Goal: Navigation & Orientation: Find specific page/section

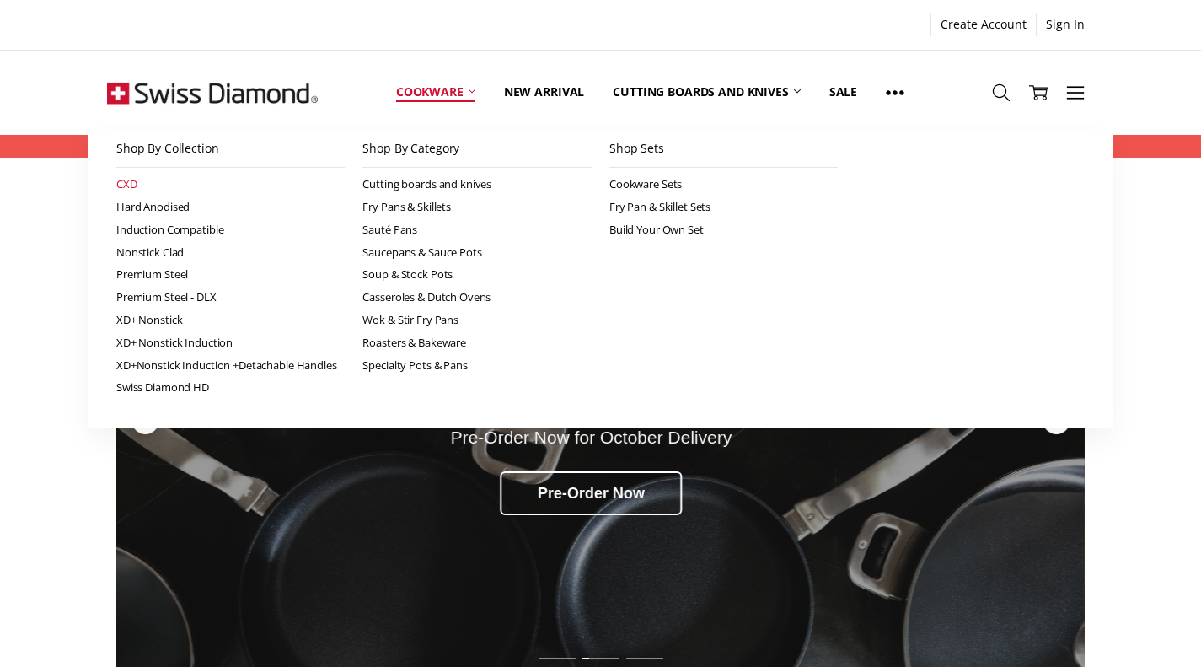
click at [128, 180] on link "CXD" at bounding box center [230, 184] width 229 height 23
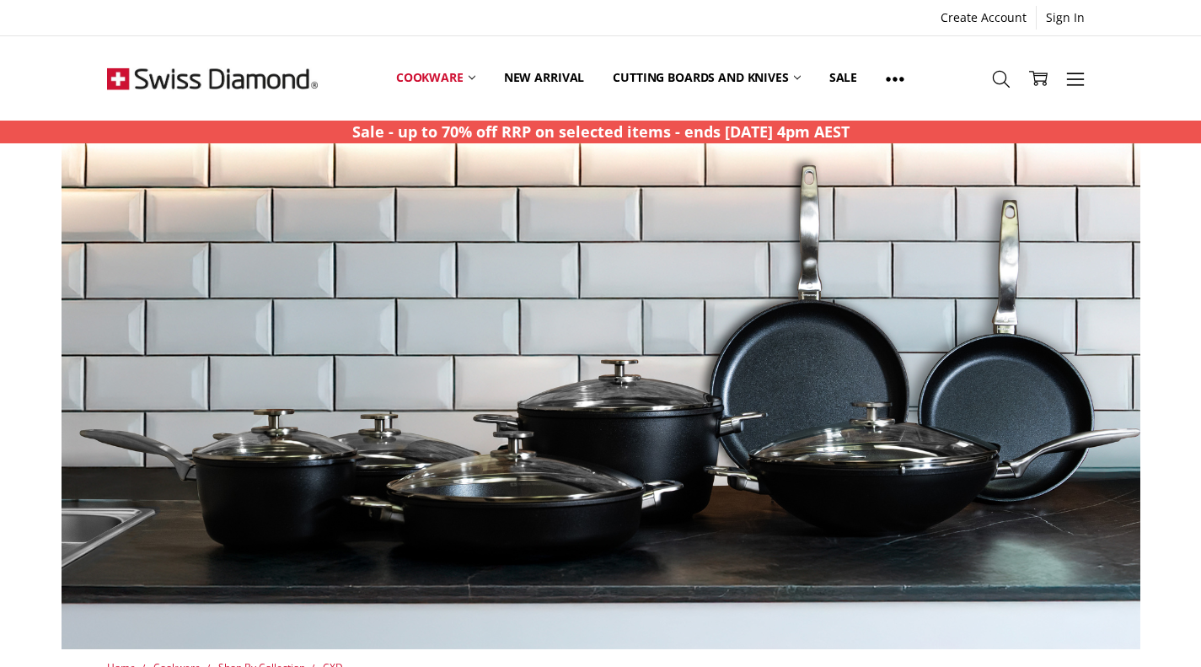
click at [1162, 374] on div at bounding box center [600, 396] width 1183 height 506
click at [906, 397] on img at bounding box center [548, 396] width 1079 height 506
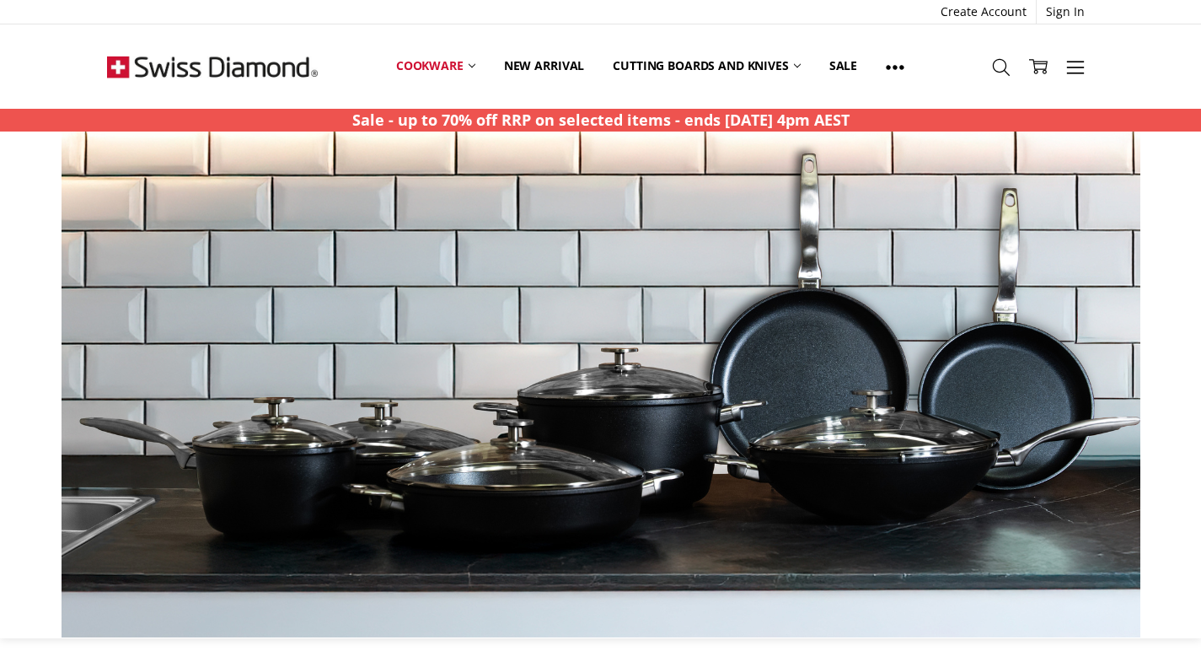
scroll to position [708, 0]
click at [1026, 597] on img at bounding box center [548, 384] width 1079 height 506
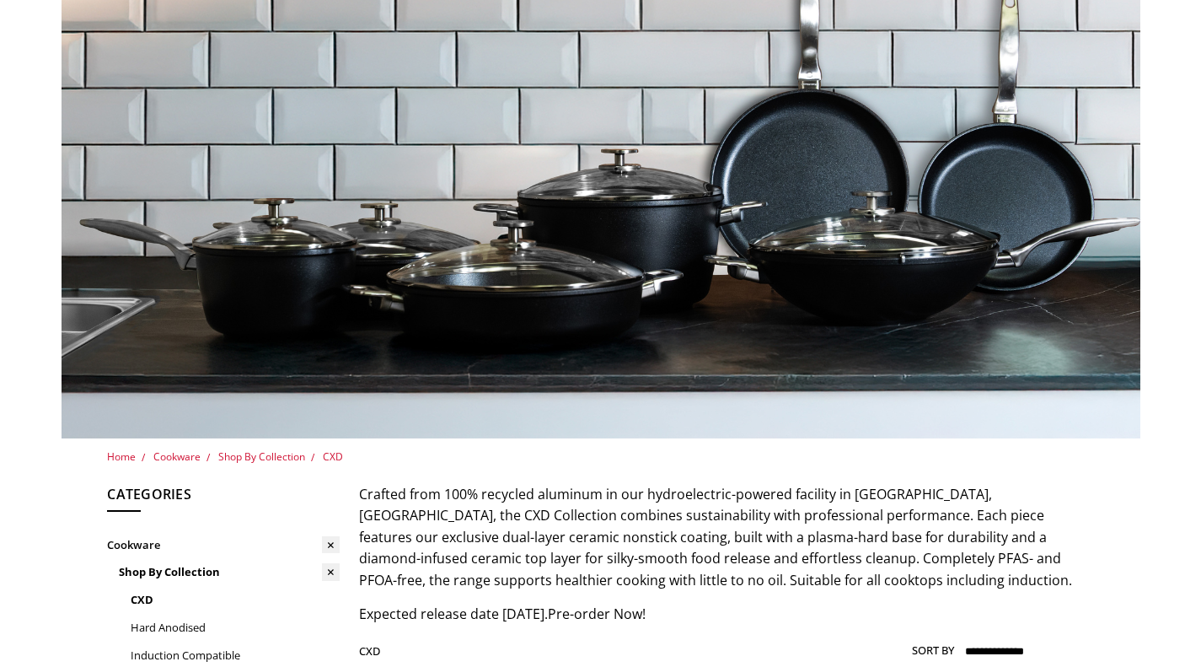
scroll to position [0, 0]
